Goal: Task Accomplishment & Management: Use online tool/utility

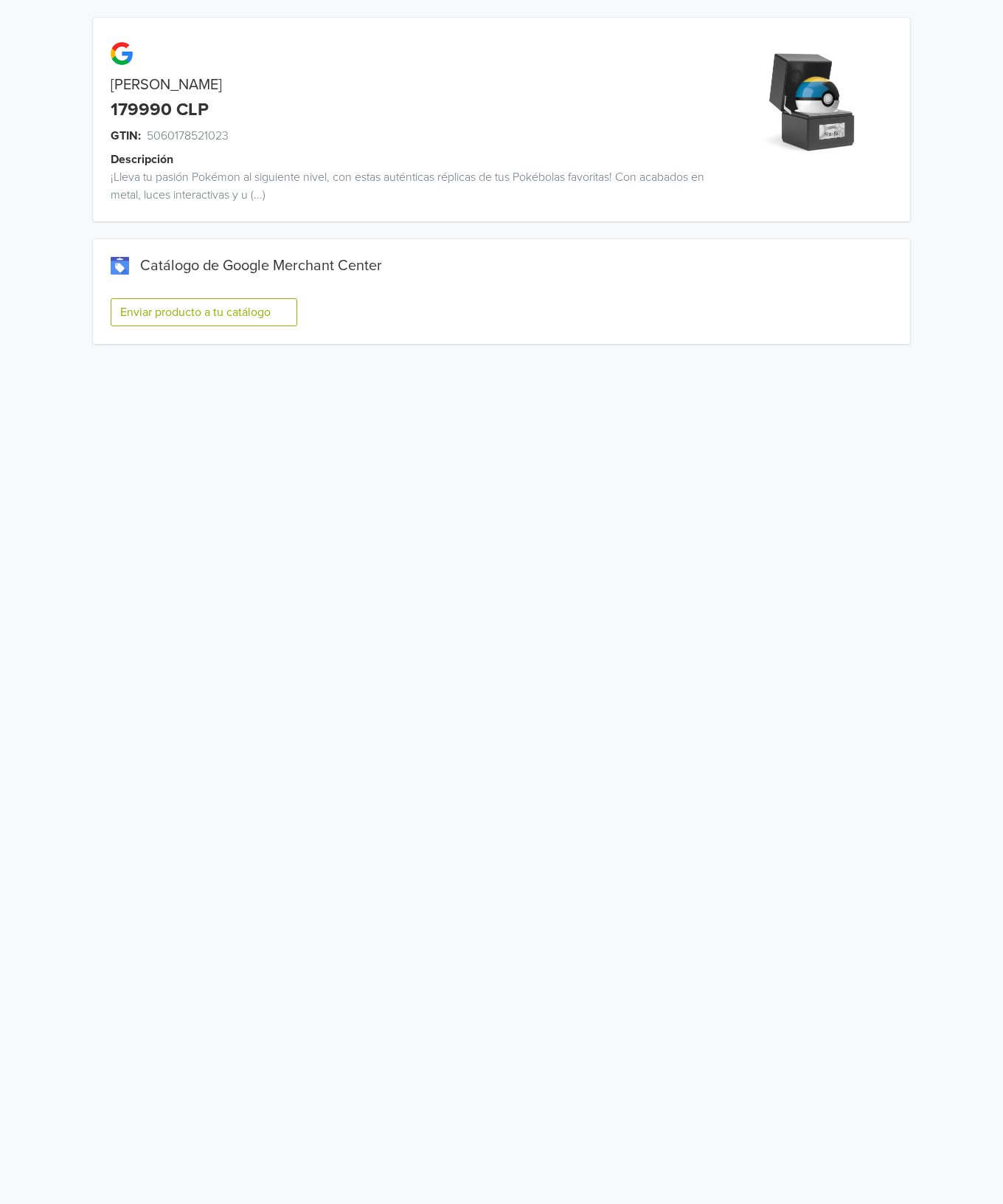
click at [266, 312] on button "Enviar producto a tu catálogo" at bounding box center [204, 312] width 187 height 28
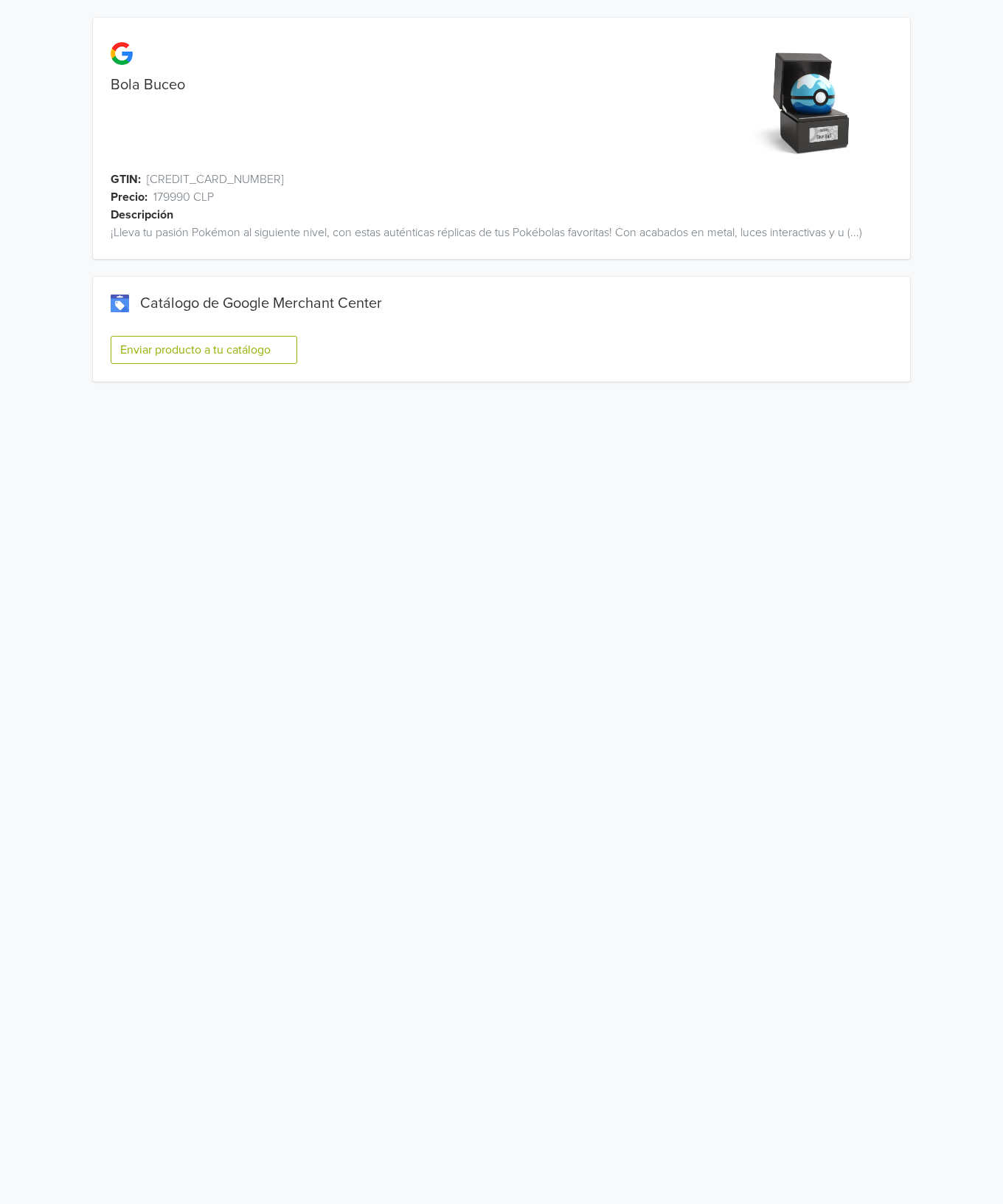
click at [205, 355] on button "Enviar producto a tu catálogo" at bounding box center [204, 349] width 187 height 28
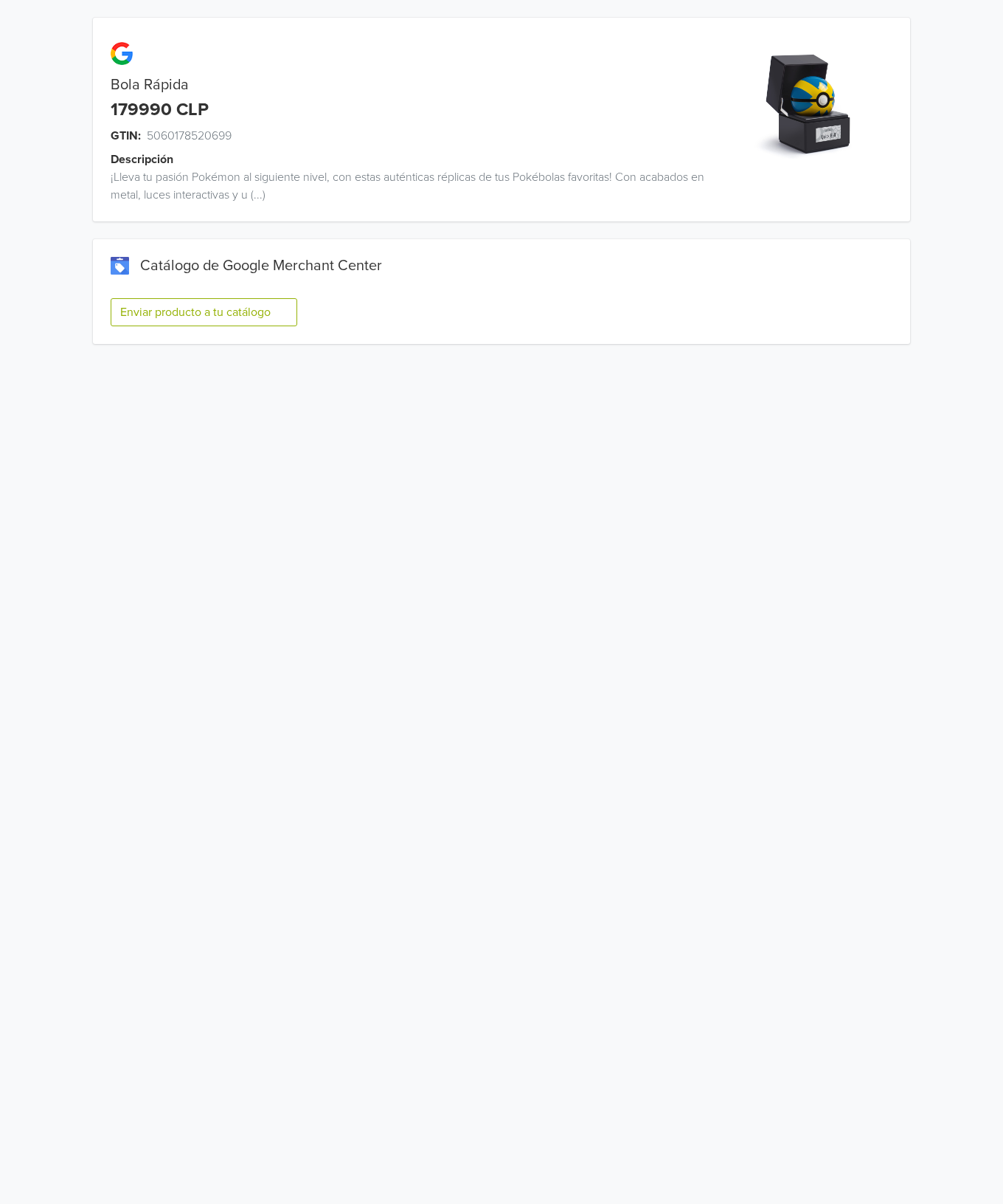
click at [199, 314] on button "Enviar producto a tu catálogo" at bounding box center [204, 312] width 187 height 28
